Goal: Transaction & Acquisition: Purchase product/service

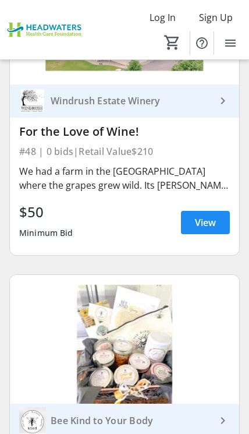
scroll to position [15554, 0]
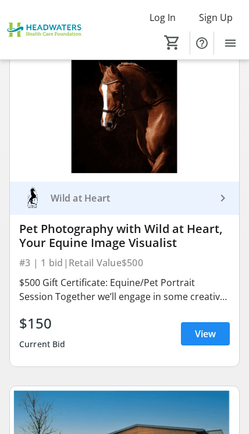
scroll to position [768, 0]
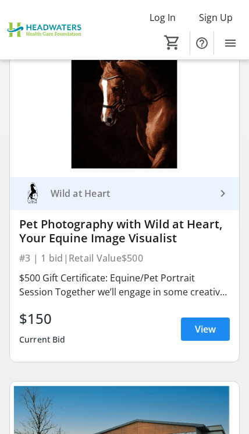
click at [204, 329] on span "View" at bounding box center [205, 329] width 21 height 14
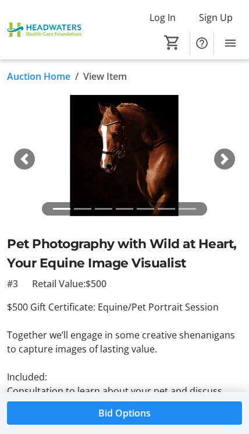
click at [233, 159] on div "Next" at bounding box center [224, 158] width 21 height 21
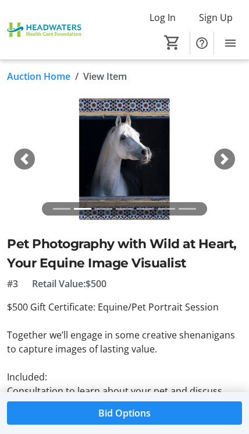
click at [226, 162] on span "button" at bounding box center [225, 159] width 12 height 12
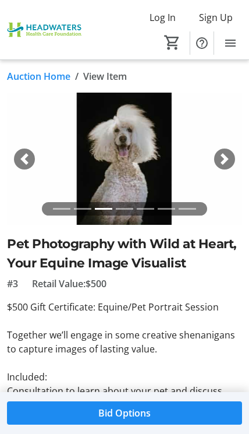
click at [223, 166] on div "Next" at bounding box center [224, 158] width 21 height 21
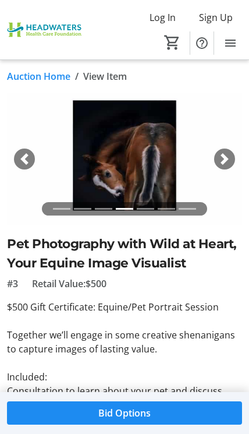
click at [226, 162] on span "button" at bounding box center [225, 159] width 12 height 12
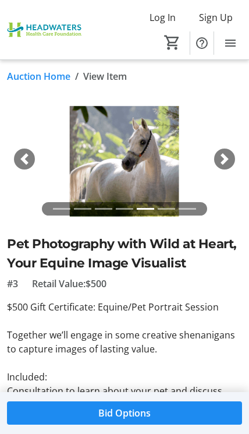
click at [229, 162] on span "button" at bounding box center [225, 159] width 12 height 12
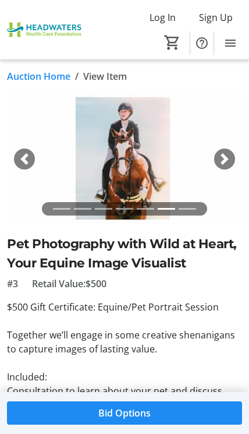
click at [227, 159] on span "button" at bounding box center [225, 159] width 12 height 12
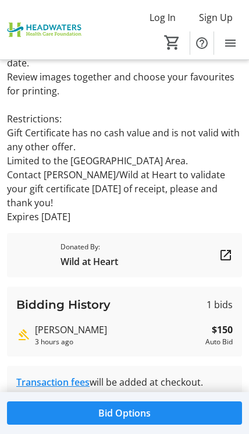
scroll to position [359, 0]
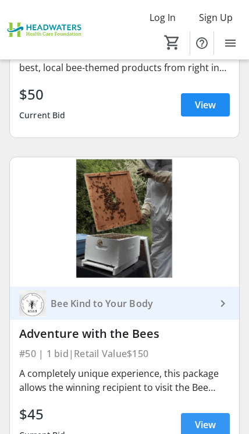
scroll to position [15987, 0]
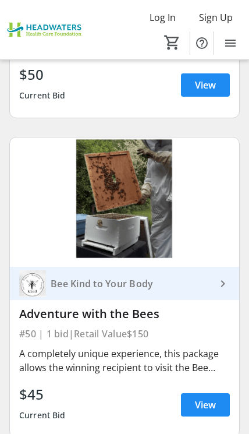
click at [224, 346] on div "A completely unique experience, this package allows the winning recipient to vi…" at bounding box center [124, 360] width 211 height 28
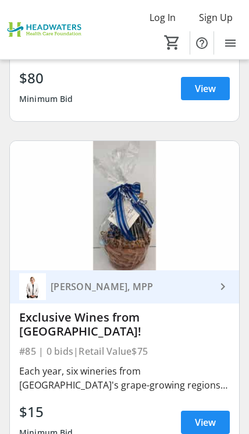
scroll to position [27422, 0]
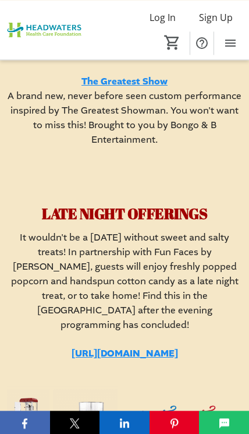
scroll to position [3697, 0]
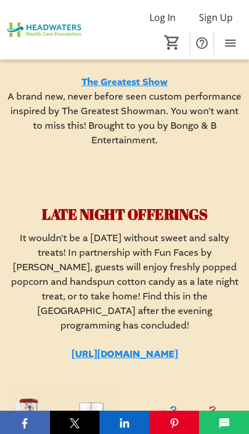
click at [218, 395] on img at bounding box center [187, 425] width 111 height 111
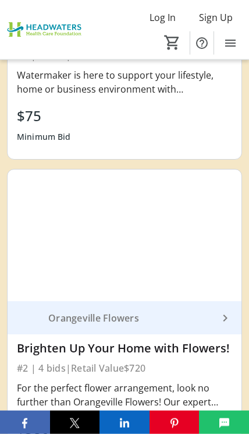
scroll to position [5604, 0]
